Goal: Information Seeking & Learning: Learn about a topic

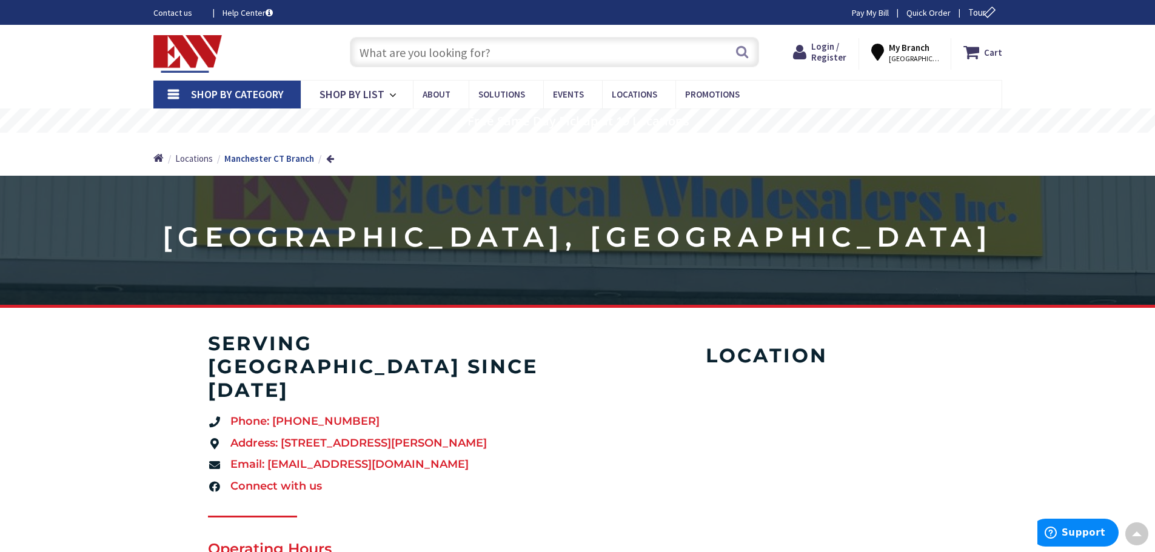
drag, startPoint x: 204, startPoint y: 355, endPoint x: 183, endPoint y: 140, distance: 215.6
click at [381, 90] on span "Shop By List" at bounding box center [351, 94] width 65 height 14
click at [573, 43] on input "text" at bounding box center [554, 52] width 409 height 30
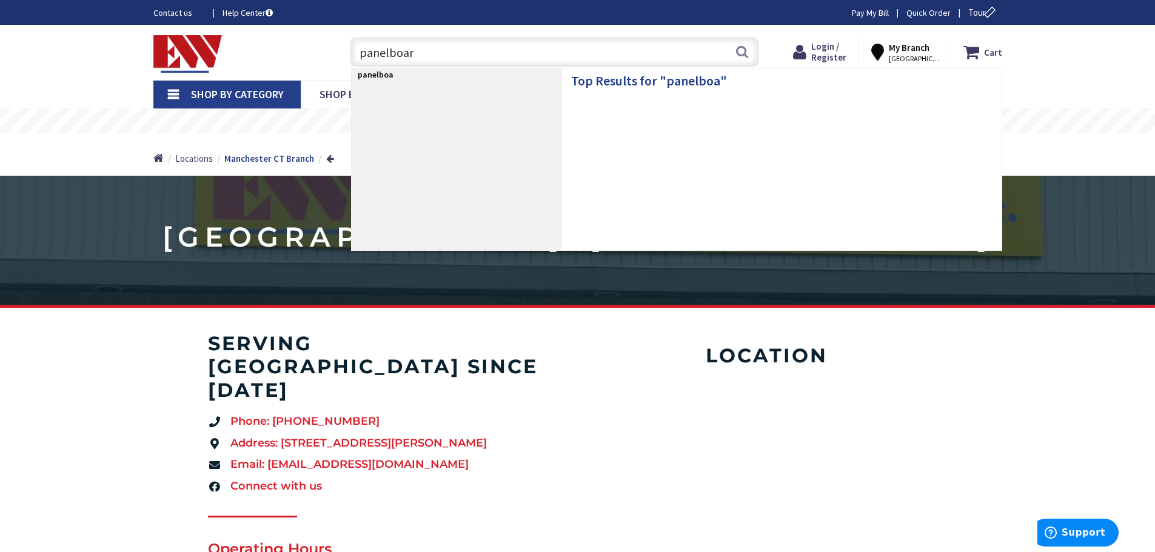
type input "panelboard"
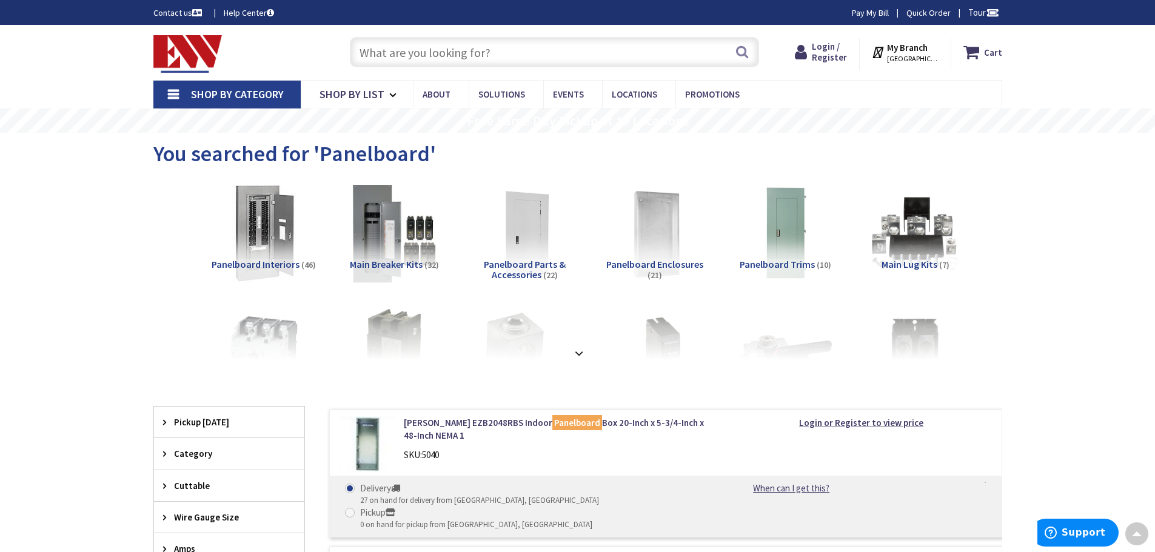
drag, startPoint x: 256, startPoint y: 454, endPoint x: 198, endPoint y: 172, distance: 287.8
click at [584, 355] on strong at bounding box center [579, 353] width 15 height 13
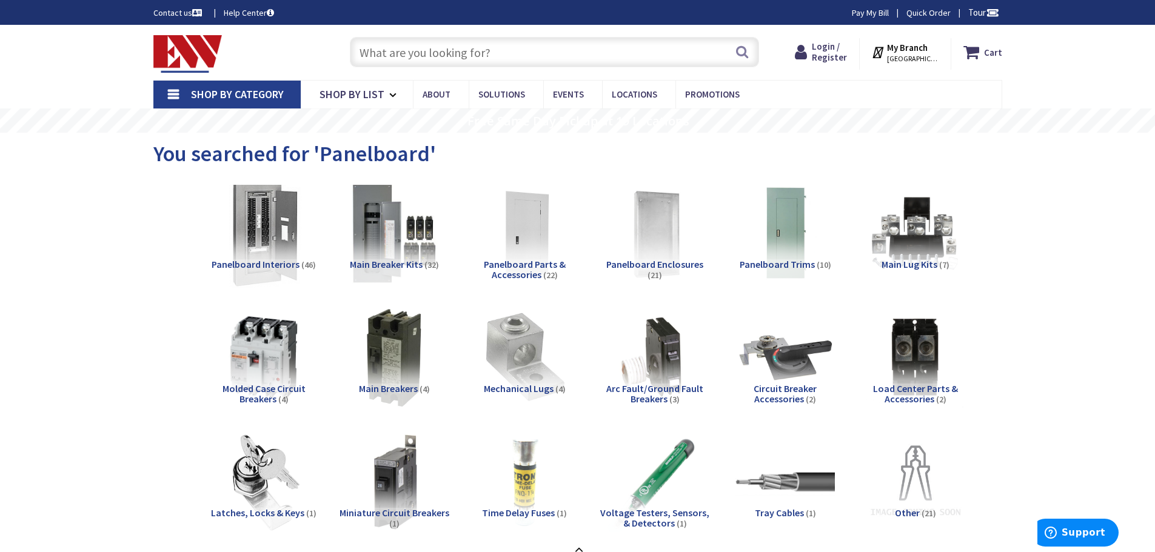
click at [270, 225] on img at bounding box center [263, 234] width 110 height 110
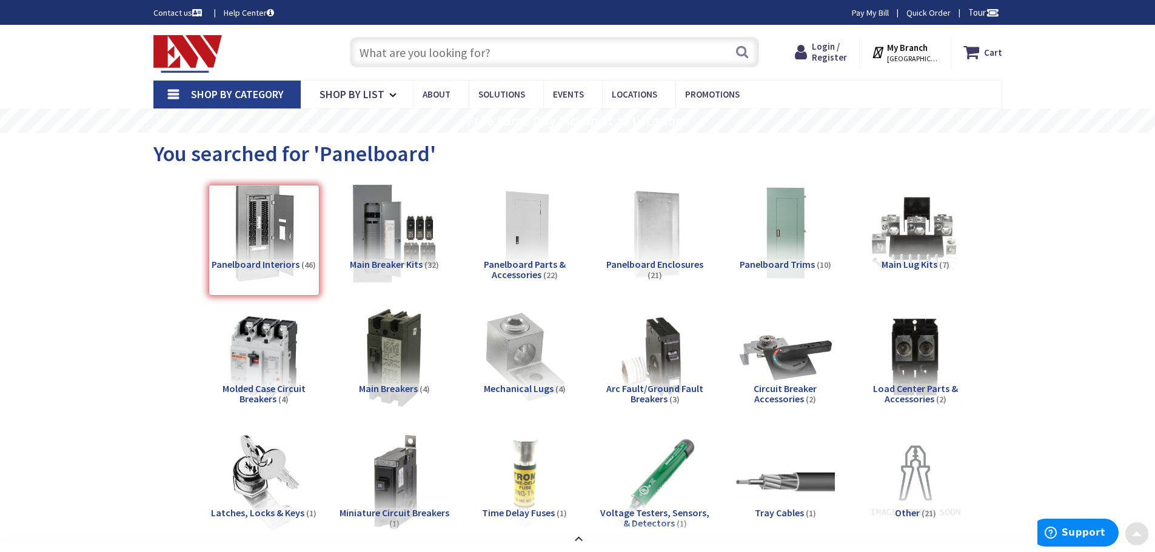
drag, startPoint x: 236, startPoint y: 387, endPoint x: 222, endPoint y: 279, distance: 108.9
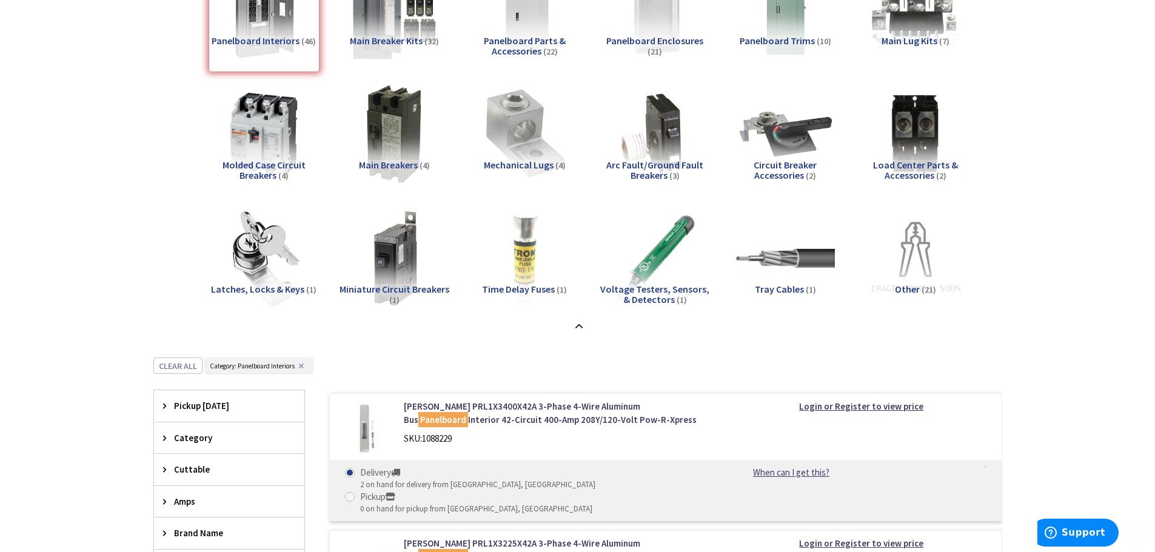
scroll to position [364, 0]
